Goal: Book appointment/travel/reservation

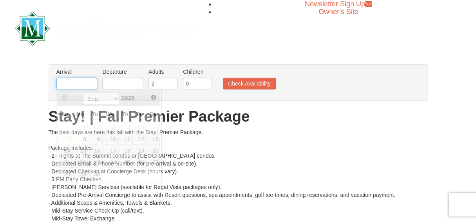
click at [72, 83] on input "text" at bounding box center [76, 84] width 41 height 12
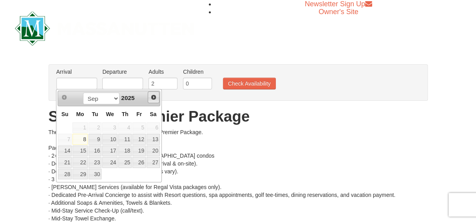
click at [152, 94] on span "Next" at bounding box center [154, 97] width 6 height 6
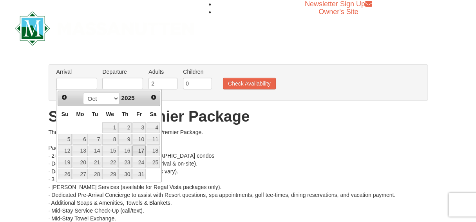
click at [142, 150] on link "17" at bounding box center [138, 150] width 13 height 11
type input "[DATE]"
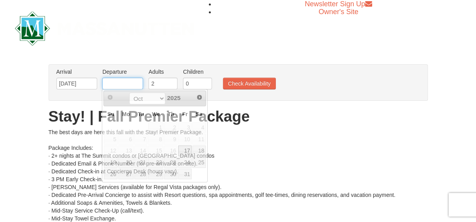
click at [115, 83] on input "text" at bounding box center [122, 84] width 41 height 12
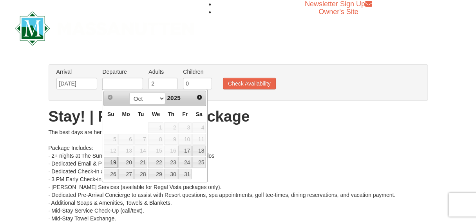
click at [111, 160] on link "19" at bounding box center [111, 162] width 14 height 11
type input "[DATE]"
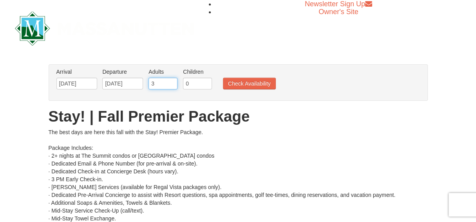
type input "3"
click at [171, 81] on input "3" at bounding box center [163, 84] width 29 height 12
click at [228, 82] on button "Check Availability" at bounding box center [249, 84] width 53 height 12
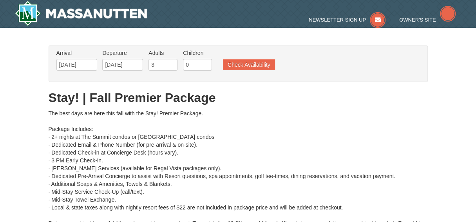
type input "[DATE]"
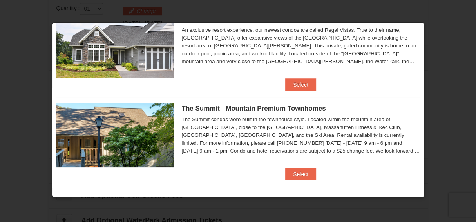
scroll to position [35, 0]
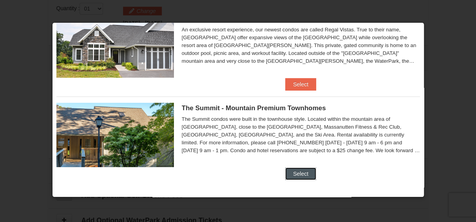
click at [297, 173] on button "Select" at bounding box center [300, 173] width 31 height 13
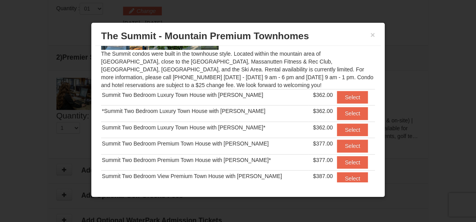
scroll to position [83, 0]
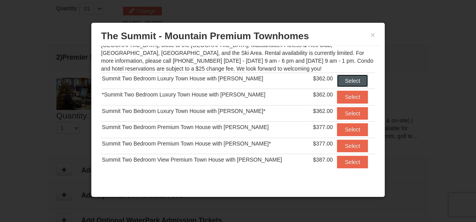
click at [341, 78] on button "Select" at bounding box center [352, 80] width 31 height 13
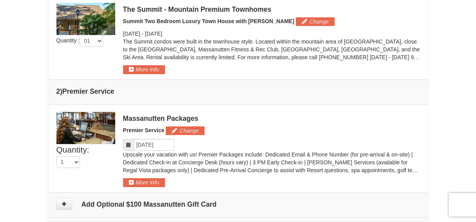
scroll to position [294, 0]
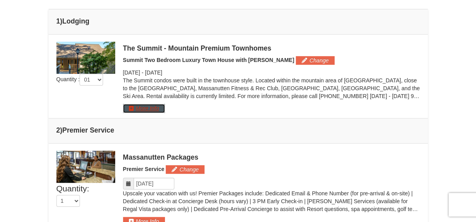
click at [156, 107] on button "More Info" at bounding box center [144, 108] width 42 height 9
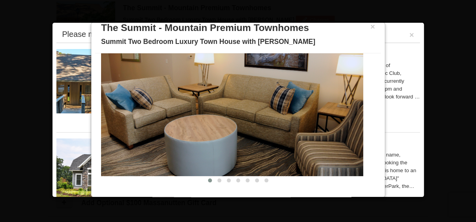
scroll to position [13, 0]
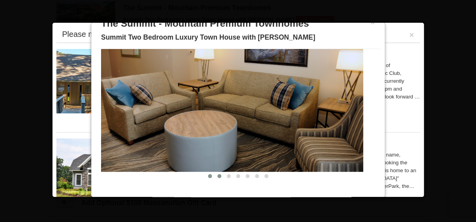
click at [218, 175] on span at bounding box center [220, 176] width 4 height 4
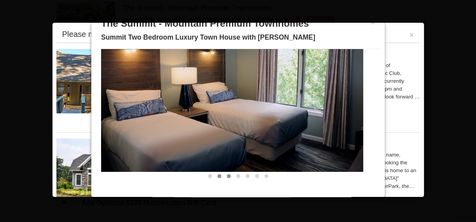
click at [227, 175] on span at bounding box center [229, 176] width 4 height 4
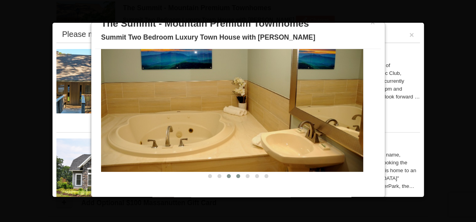
click at [236, 174] on span at bounding box center [238, 176] width 4 height 4
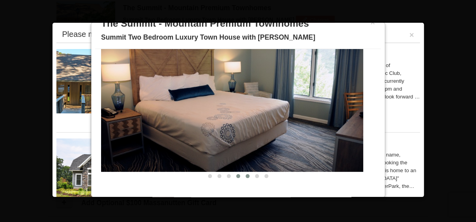
click at [246, 176] on span at bounding box center [248, 176] width 4 height 4
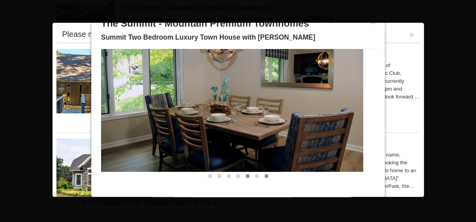
drag, startPoint x: 248, startPoint y: 176, endPoint x: 259, endPoint y: 172, distance: 11.3
click at [252, 174] on button at bounding box center [256, 176] width 9 height 8
